Goal: Information Seeking & Learning: Learn about a topic

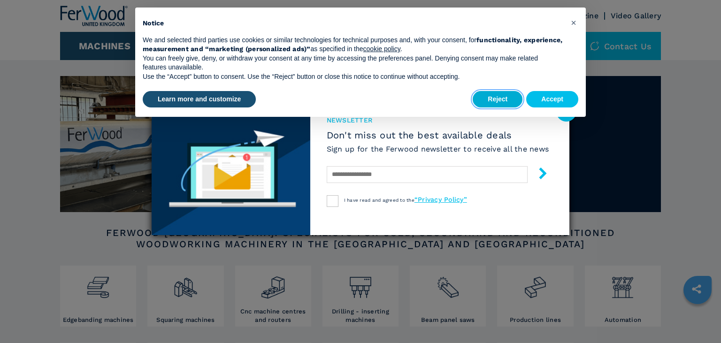
click at [489, 102] on button "Reject" at bounding box center [498, 99] width 50 height 17
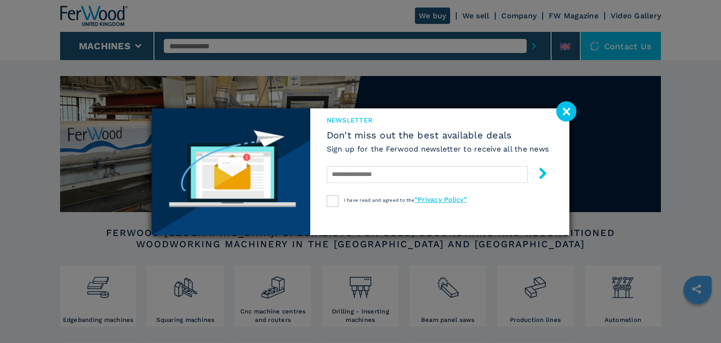
click at [560, 110] on image at bounding box center [566, 111] width 20 height 20
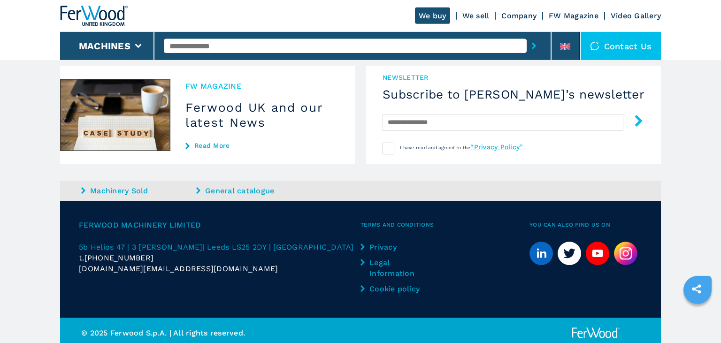
scroll to position [878, 0]
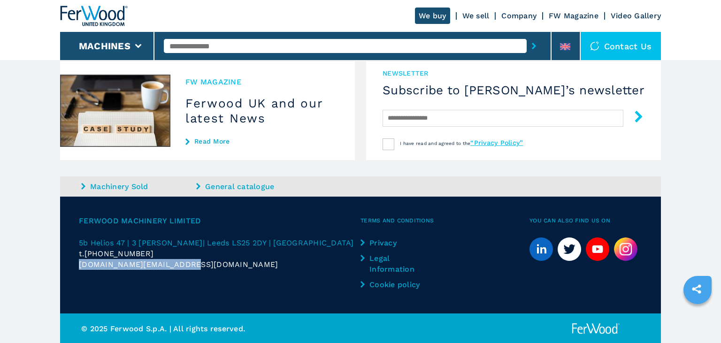
drag, startPoint x: 193, startPoint y: 264, endPoint x: 80, endPoint y: 265, distance: 112.2
click at [80, 265] on div "[DOMAIN_NAME][EMAIL_ADDRESS][DOMAIN_NAME]" at bounding box center [220, 264] width 282 height 11
copy span "[DOMAIN_NAME][EMAIL_ADDRESS][DOMAIN_NAME]"
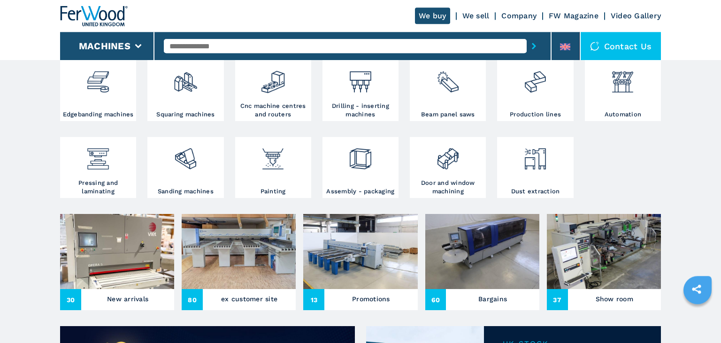
scroll to position [201, 0]
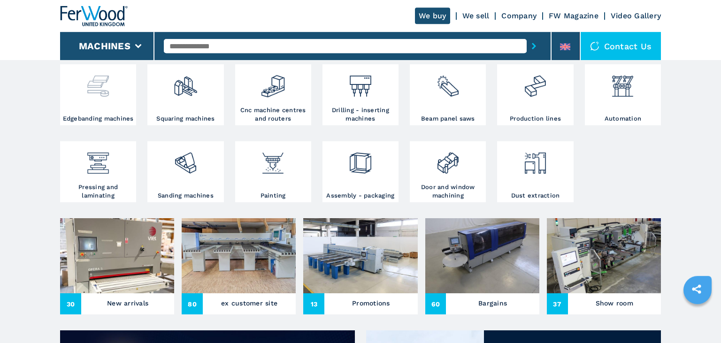
click at [127, 108] on div at bounding box center [97, 91] width 71 height 48
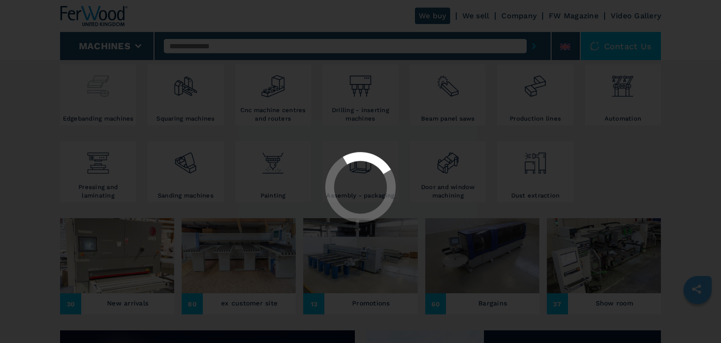
select select "**********"
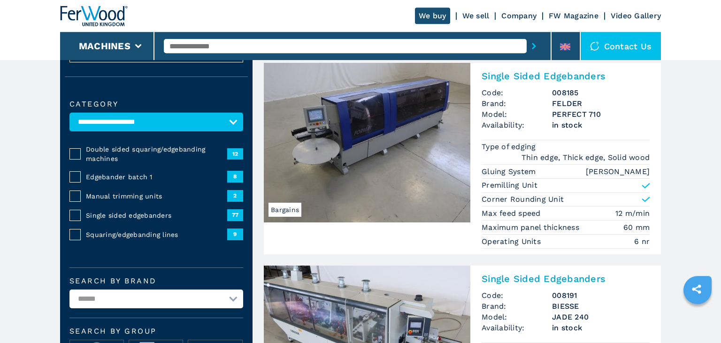
scroll to position [22, 0]
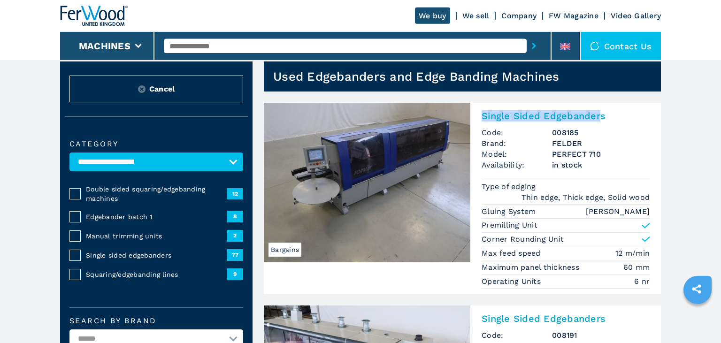
copy h2 "Single Sided Edgebander"
drag, startPoint x: 478, startPoint y: 101, endPoint x: 600, endPoint y: 112, distance: 122.6
